Goal: Browse casually: Explore the website without a specific task or goal

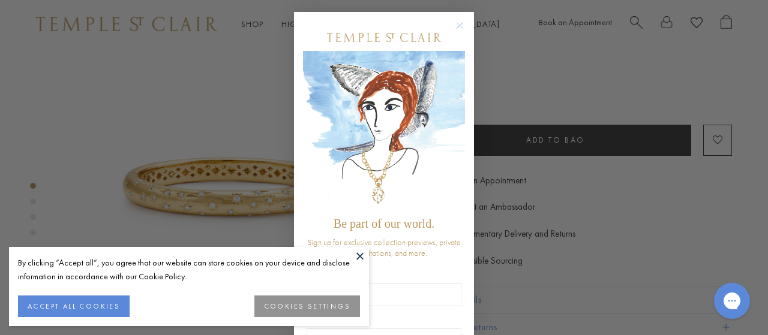
click at [454, 22] on circle "Close dialog" at bounding box center [460, 26] width 14 height 14
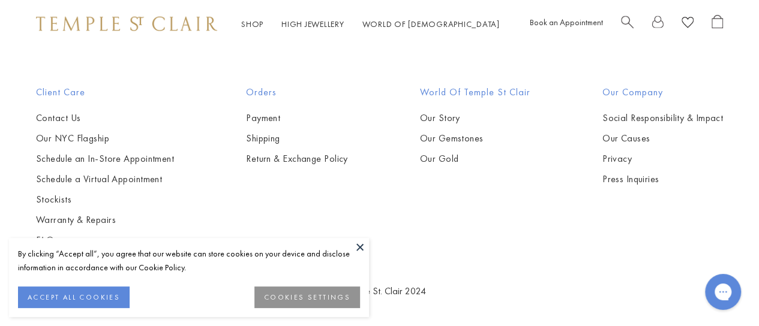
scroll to position [1431, 0]
